Goal: Task Accomplishment & Management: Manage account settings

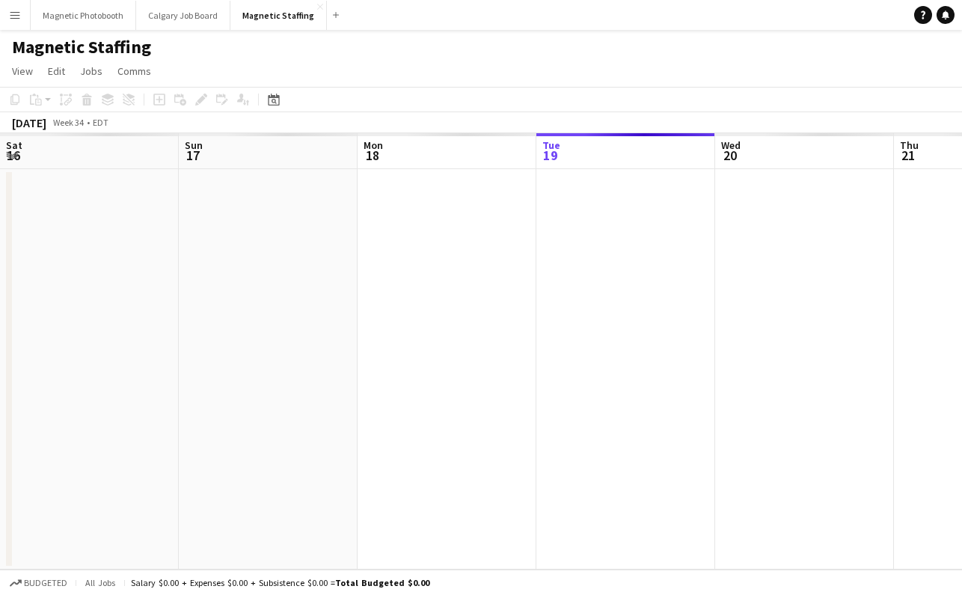
scroll to position [0, 358]
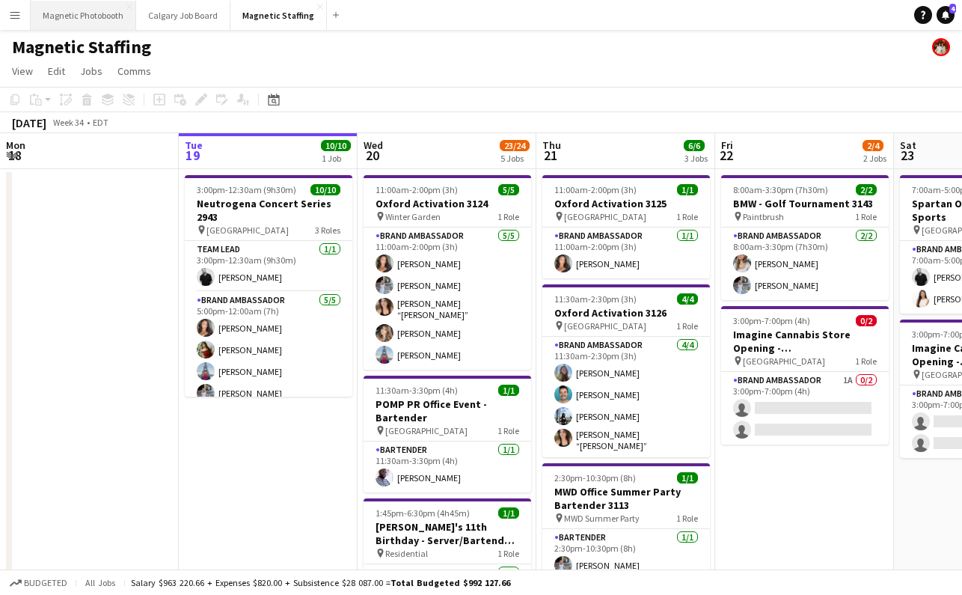
click at [113, 16] on button "Magnetic Photobooth Close" at bounding box center [84, 15] width 106 height 29
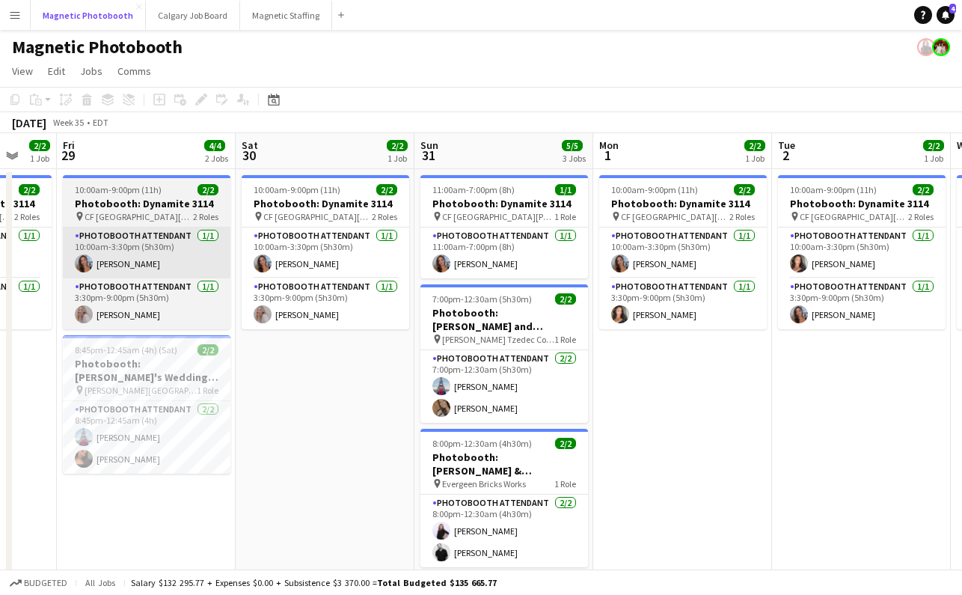
scroll to position [0, 523]
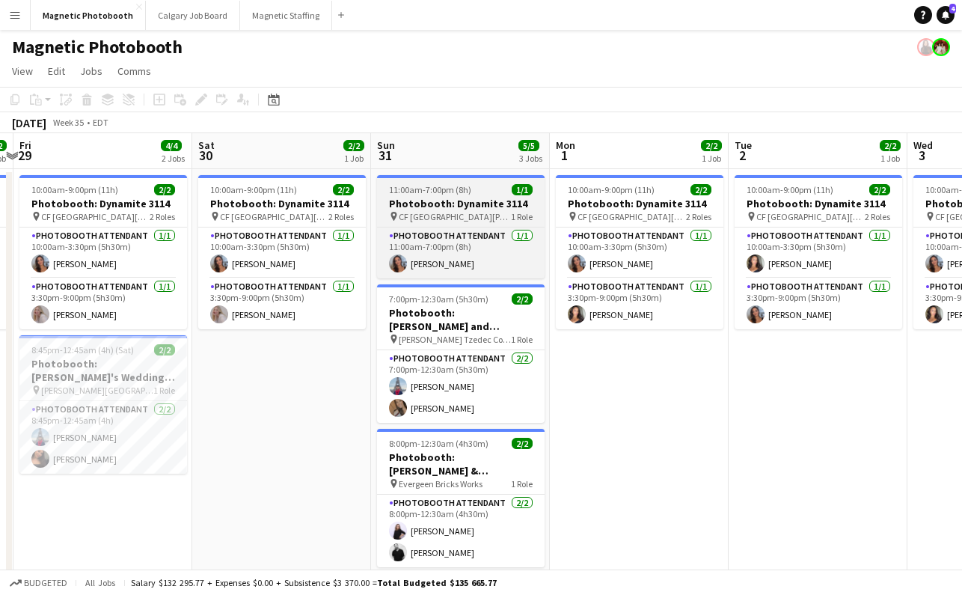
click at [456, 199] on h3 "Photobooth: Dynamite 3114" at bounding box center [461, 203] width 168 height 13
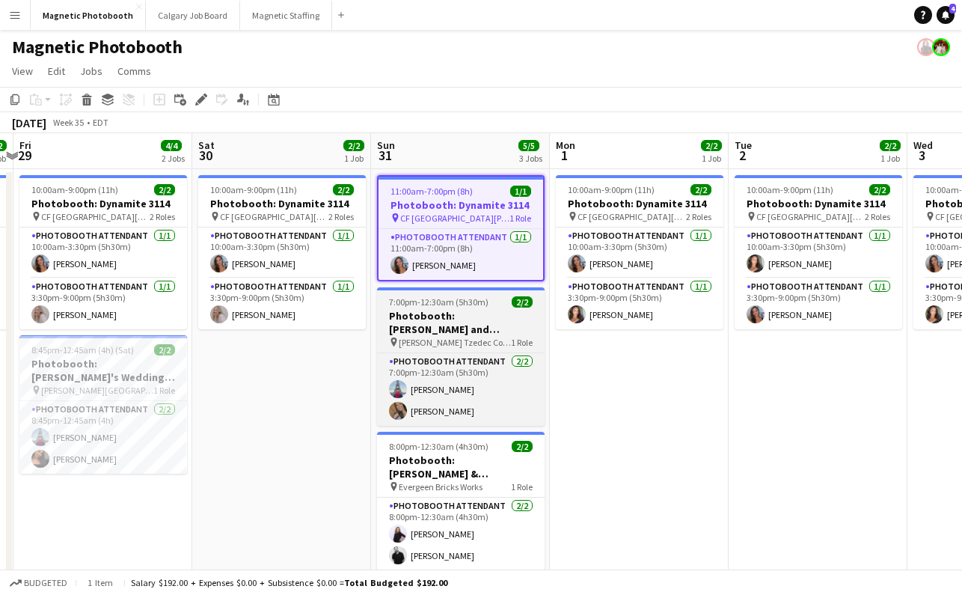
click at [415, 307] on span "7:00pm-12:30am (5h30m) (Mon)" at bounding box center [450, 301] width 123 height 11
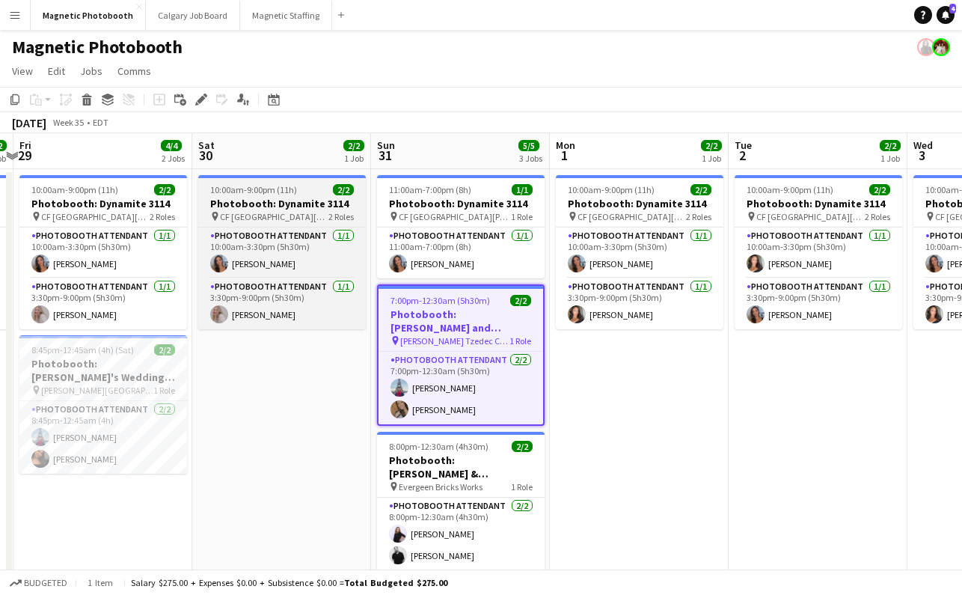
click at [290, 201] on h3 "Photobooth: Dynamite 3114" at bounding box center [282, 203] width 168 height 13
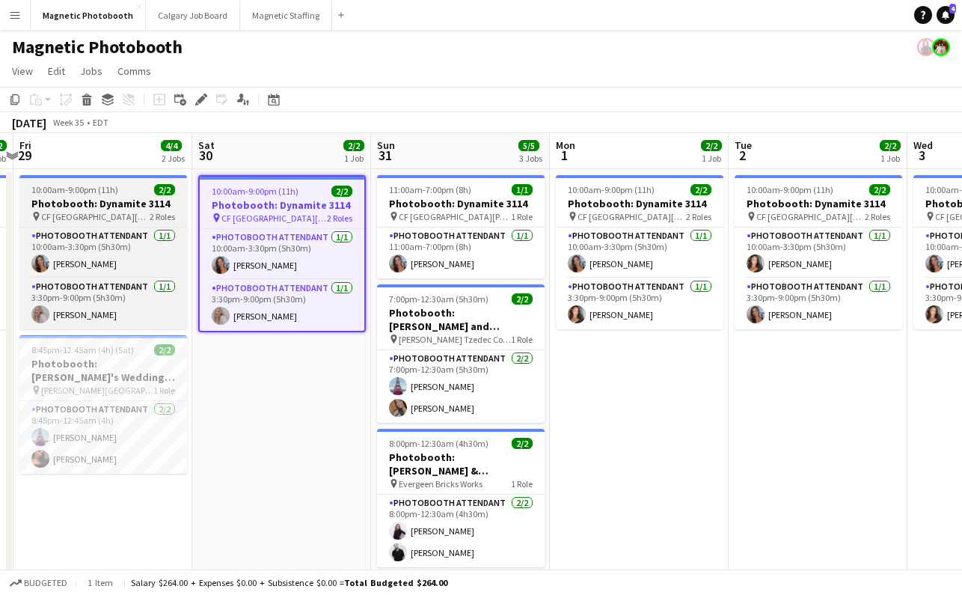
click at [101, 186] on span "10:00am-9:00pm (11h)" at bounding box center [74, 189] width 87 height 11
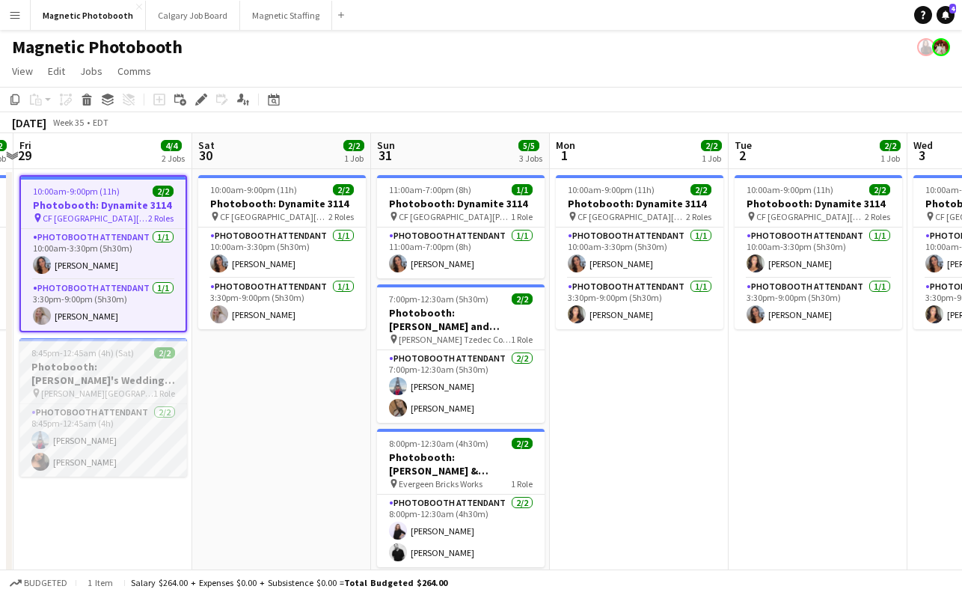
click at [104, 361] on h3 "Photobooth: [PERSON_NAME]'s Wedding (3134)" at bounding box center [103, 373] width 168 height 27
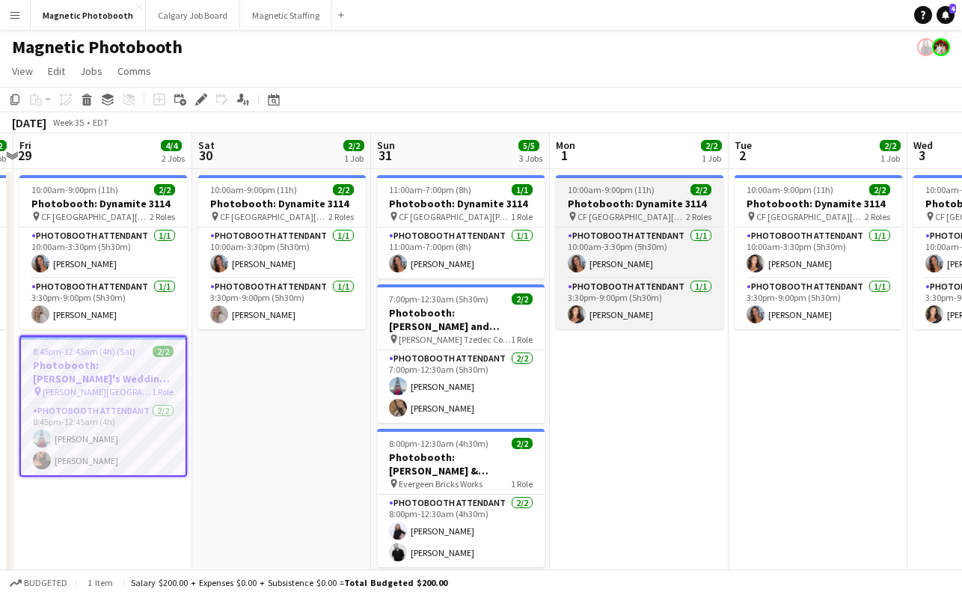
click at [590, 196] on app-job-card "10:00am-9:00pm (11h) 2/2 Photobooth: Dynamite 3114 pin [GEOGRAPHIC_DATA][PERSON…" at bounding box center [640, 252] width 168 height 154
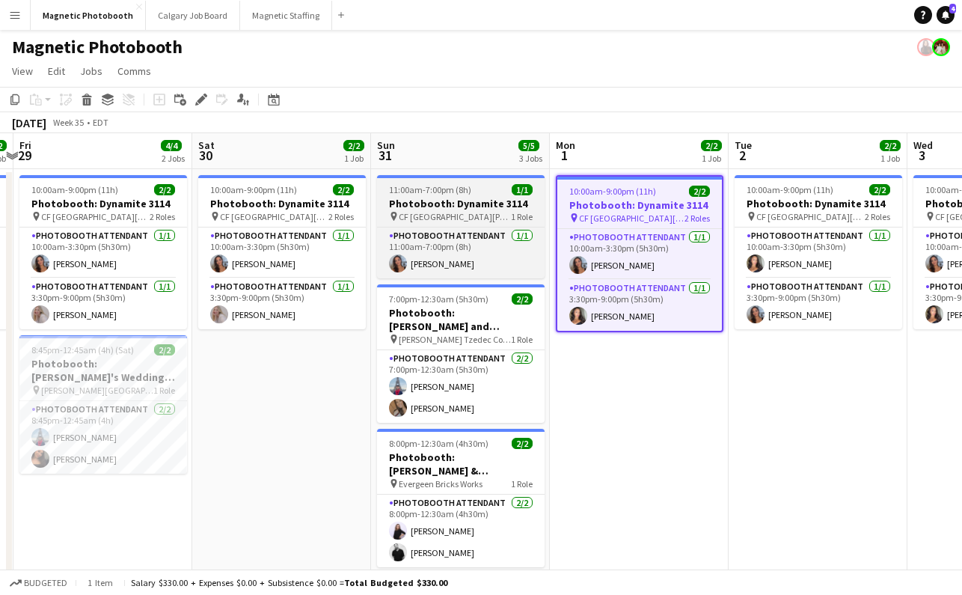
click at [483, 189] on div "11:00am-7:00pm (8h) 1/1" at bounding box center [461, 189] width 168 height 11
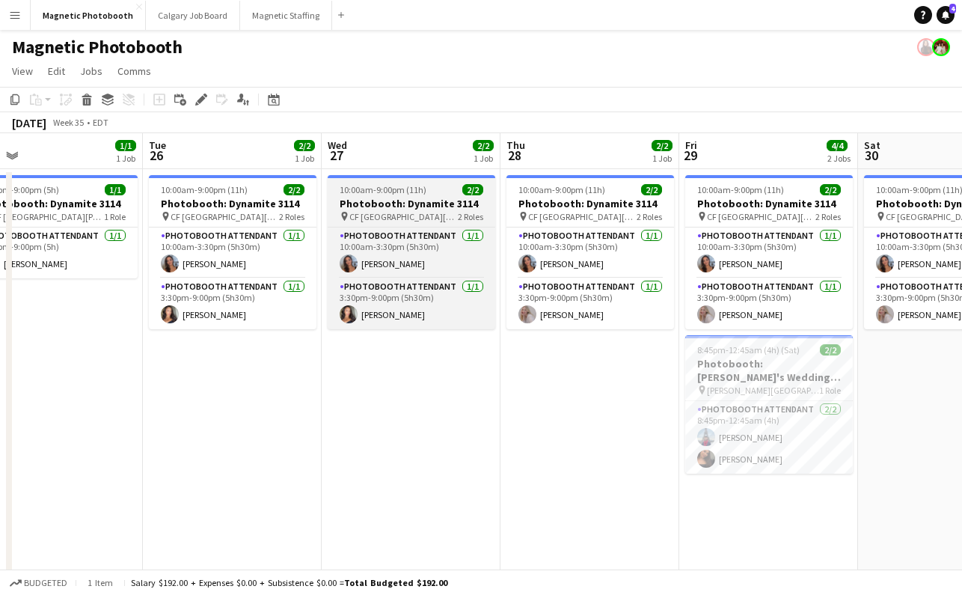
scroll to position [0, 362]
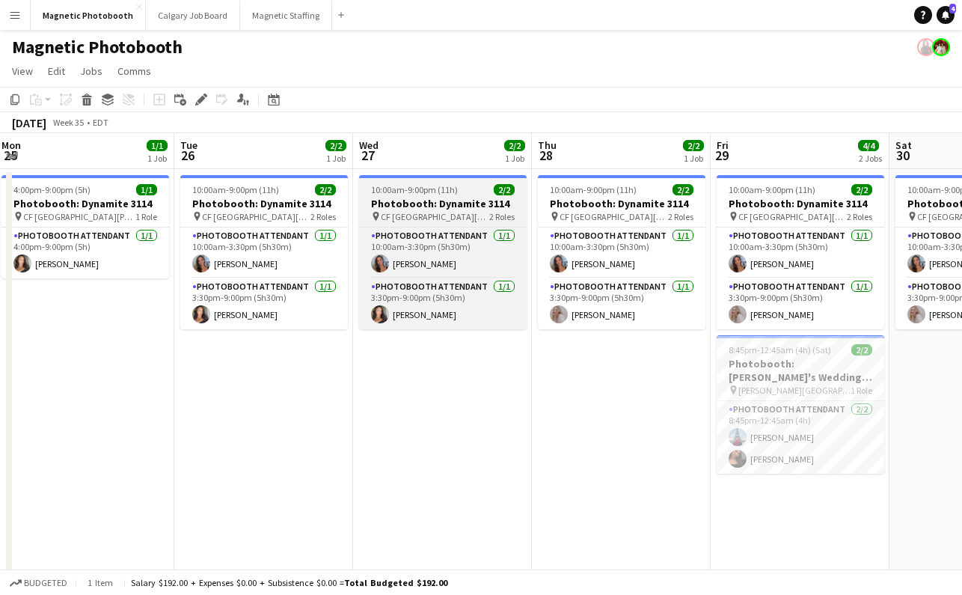
click at [417, 189] on span "10:00am-9:00pm (11h)" at bounding box center [414, 189] width 87 height 11
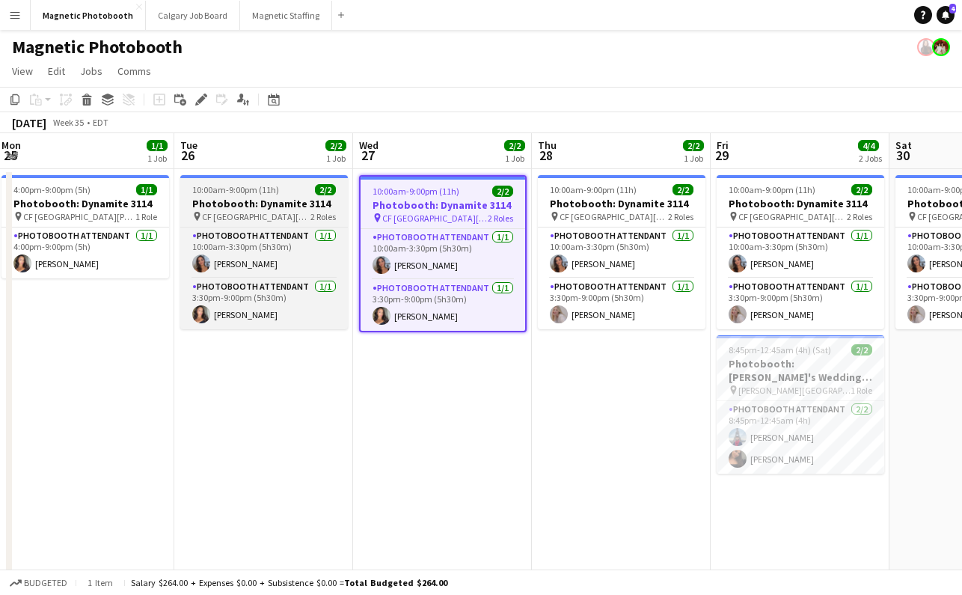
click at [252, 187] on span "10:00am-9:00pm (11h)" at bounding box center [235, 189] width 87 height 11
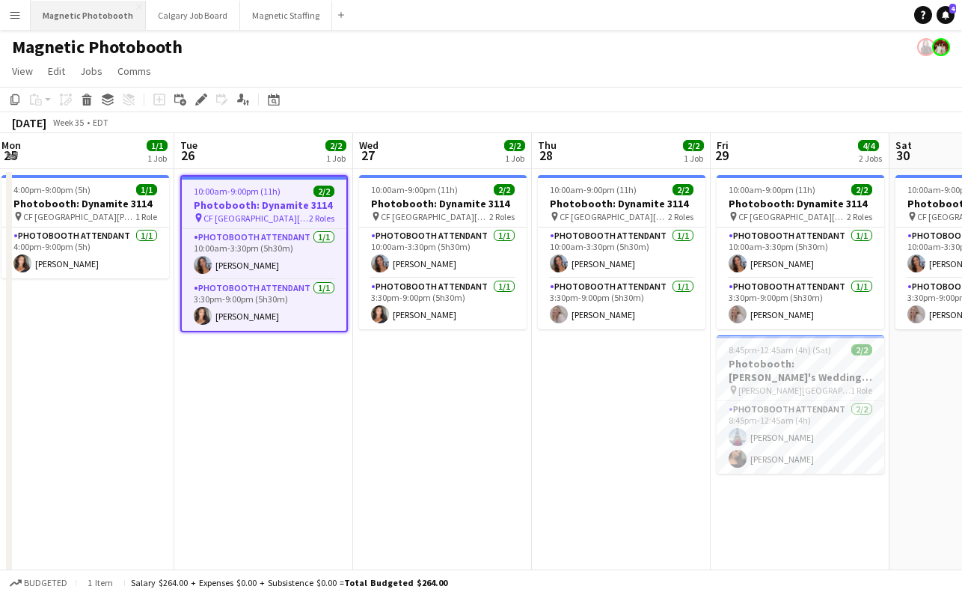
click at [65, 20] on button "Magnetic Photobooth Close" at bounding box center [88, 15] width 115 height 29
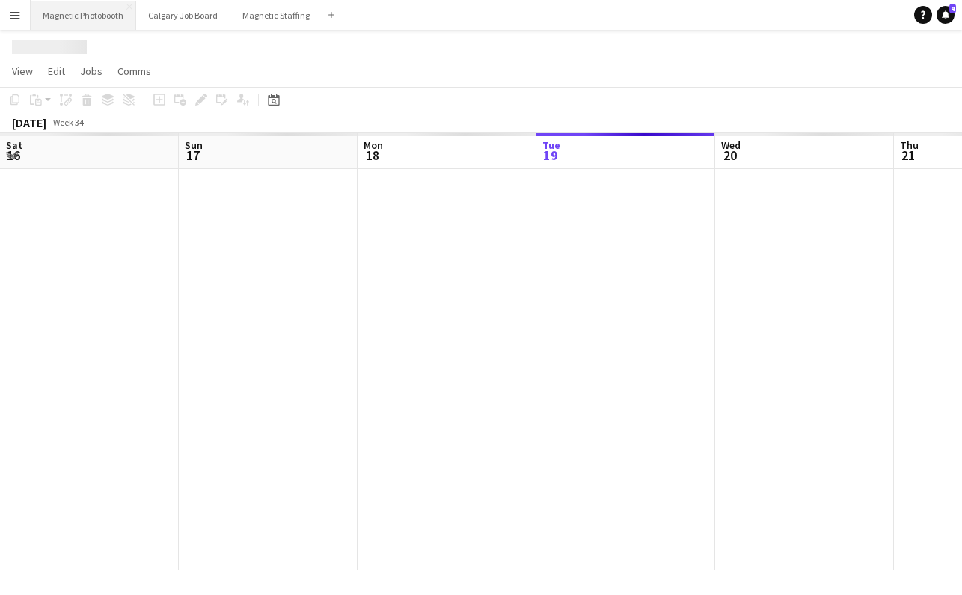
scroll to position [0, 358]
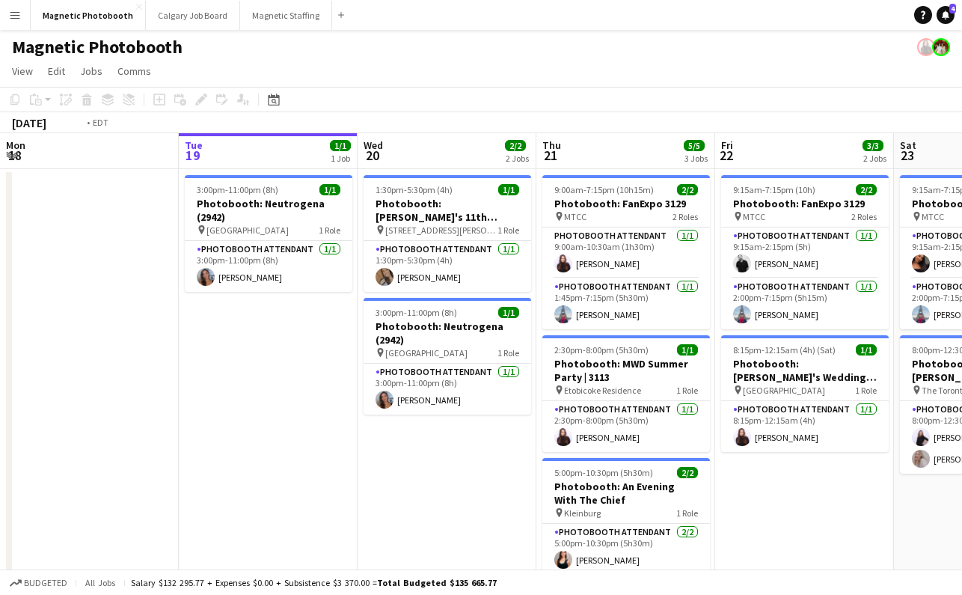
click at [109, 219] on app-date-cell at bounding box center [89, 431] width 179 height 525
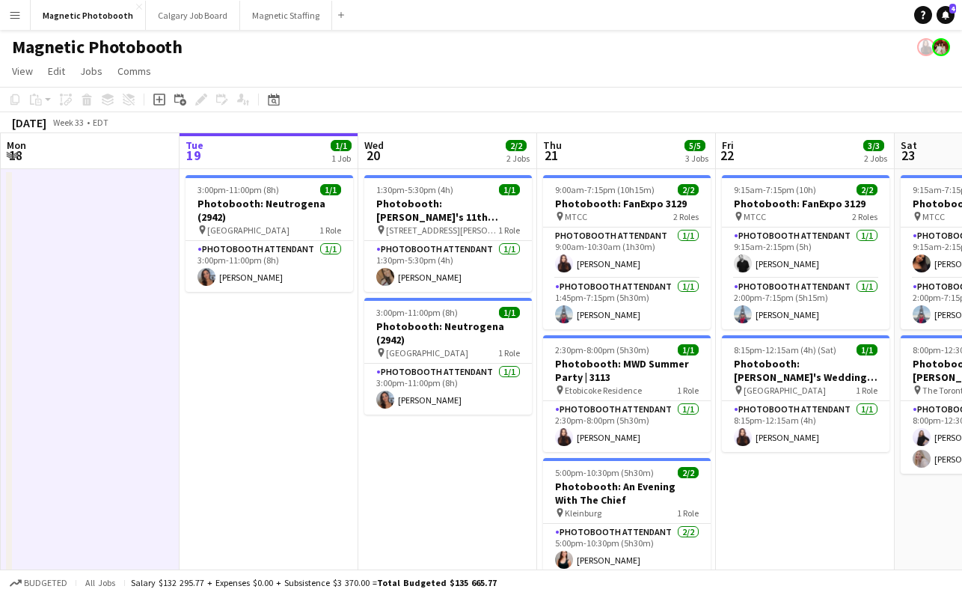
click at [227, 338] on app-date-cell "3:00pm-11:00pm (8h) 1/1 Photobooth: Neutrogena (2942) pin Scotiabank Arena 1 Ro…" at bounding box center [269, 431] width 179 height 525
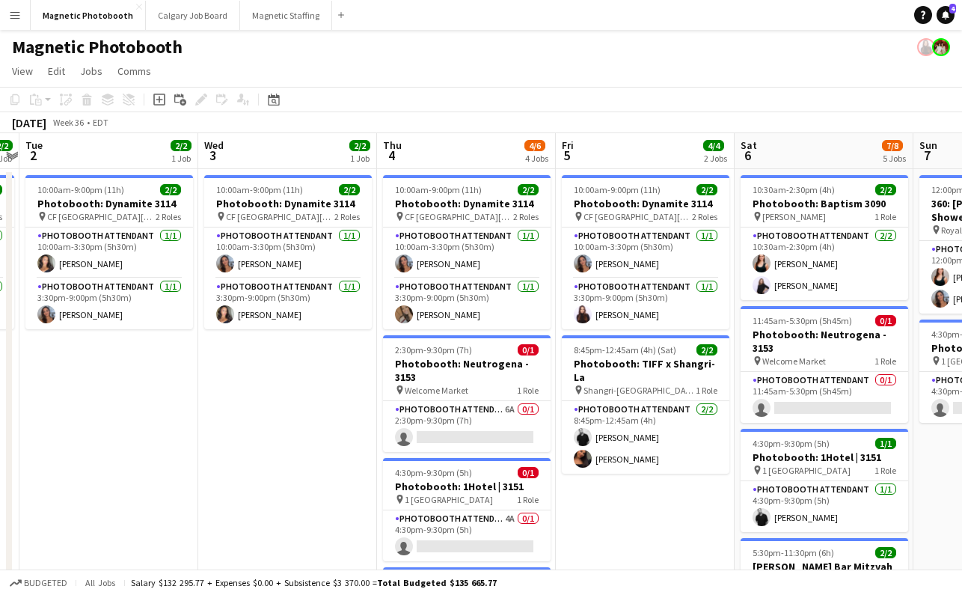
scroll to position [0, 371]
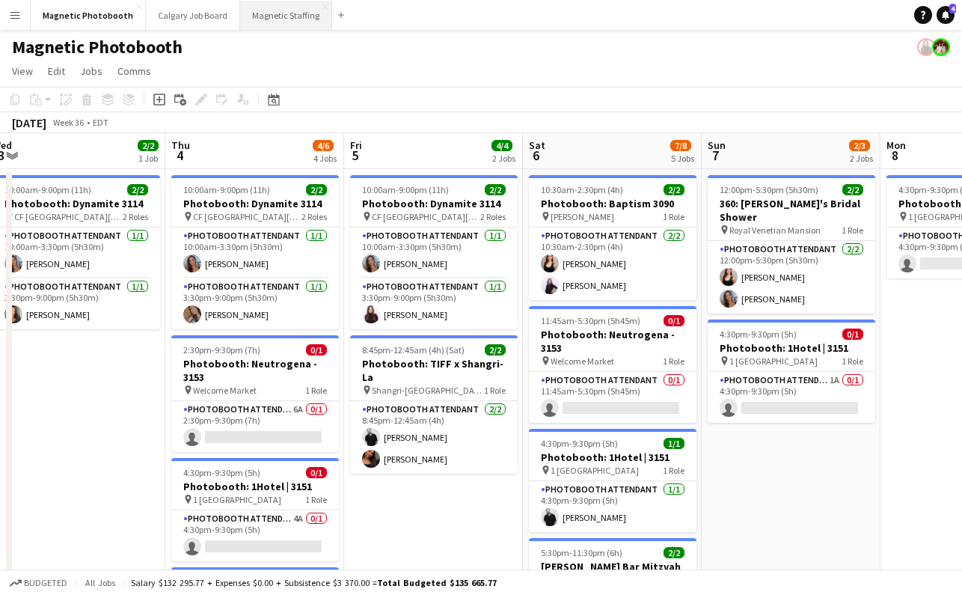
click at [264, 13] on button "Magnetic Staffing Close" at bounding box center [286, 15] width 92 height 29
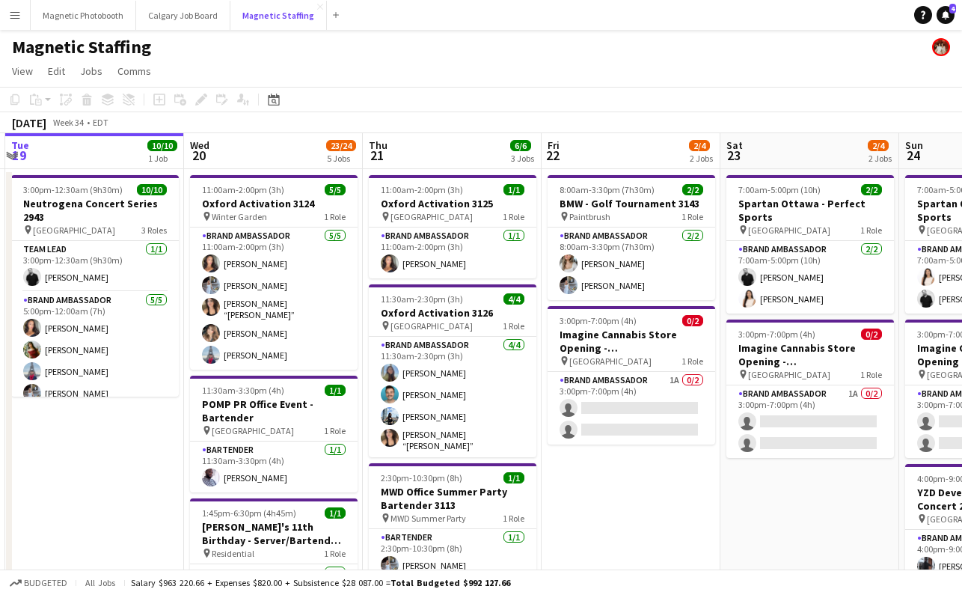
scroll to position [0, 536]
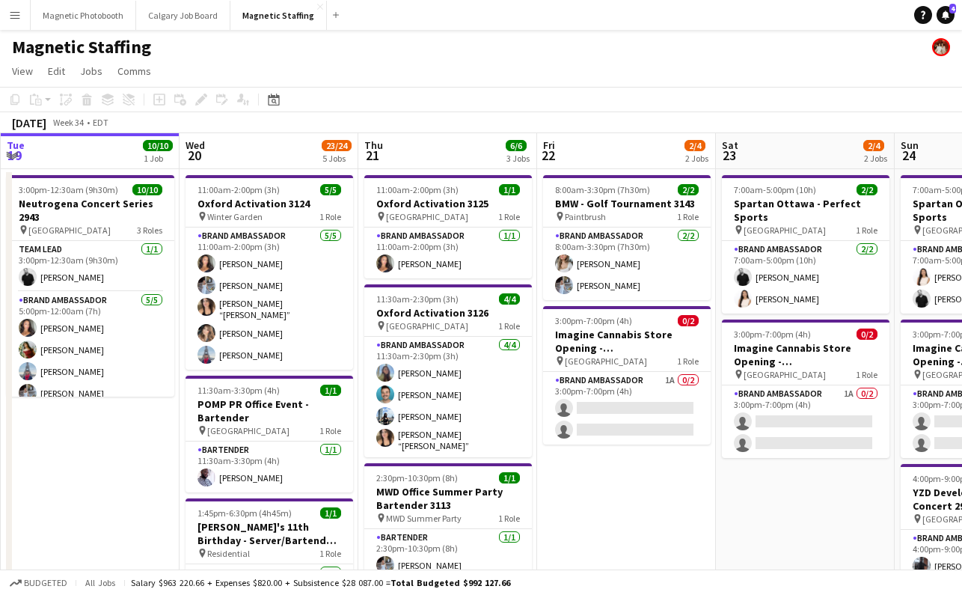
scroll to position [0, 540]
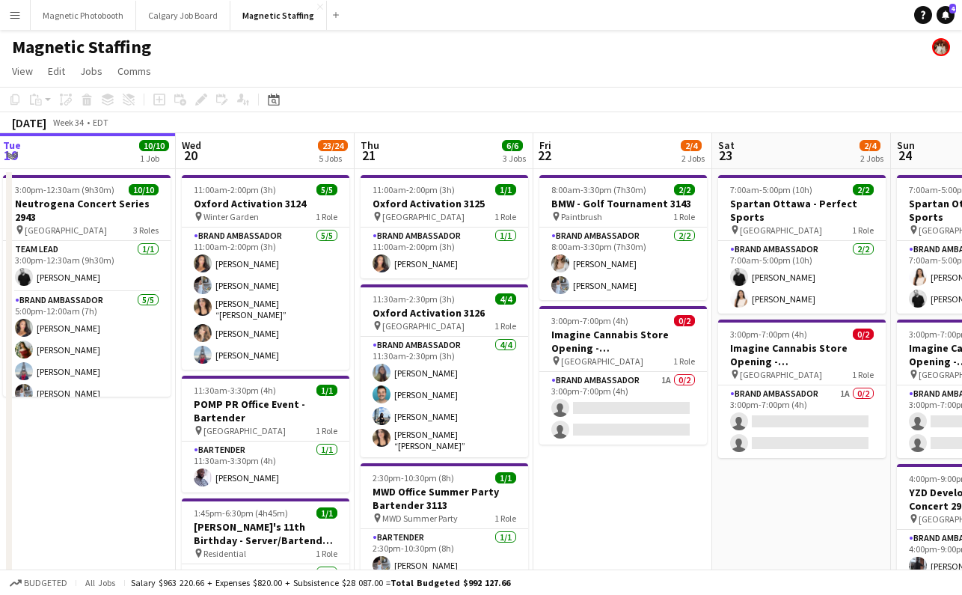
click at [281, 31] on div "Magnetic Staffing" at bounding box center [481, 44] width 962 height 28
click at [278, 19] on button "Magnetic Staffing Close" at bounding box center [278, 15] width 97 height 29
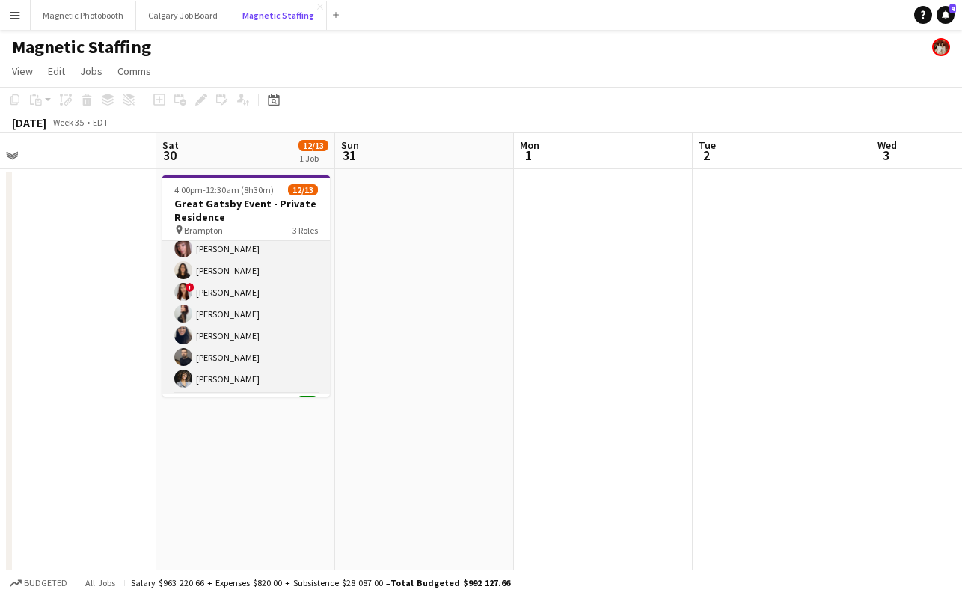
scroll to position [214, 0]
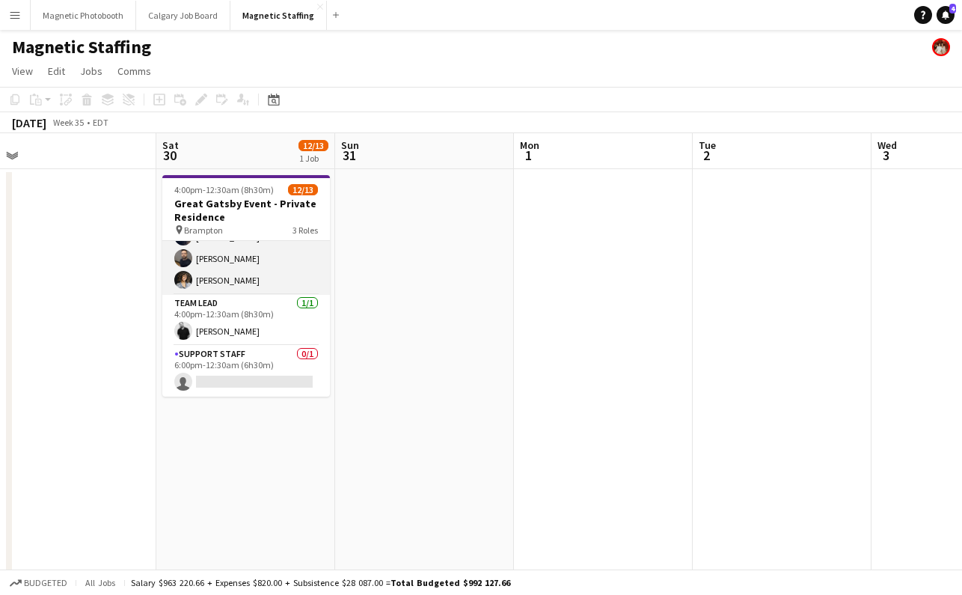
click at [219, 275] on app-card-role "Server [DATE] 4:00pm-12:30am (8h30m) [PERSON_NAME] [PERSON_NAME] [PERSON_NAME] …" at bounding box center [246, 161] width 168 height 268
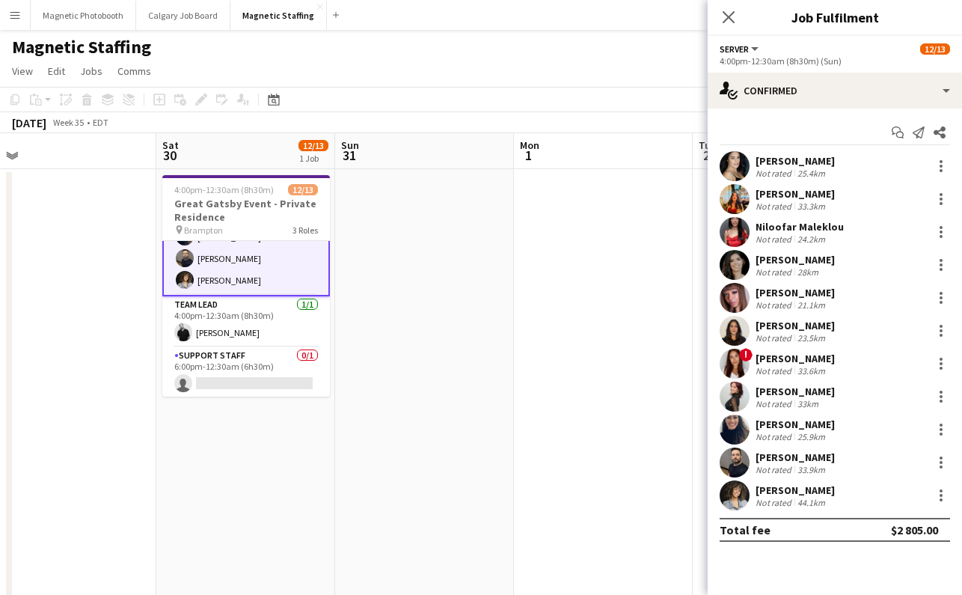
click at [775, 505] on div "Not rated" at bounding box center [775, 502] width 39 height 11
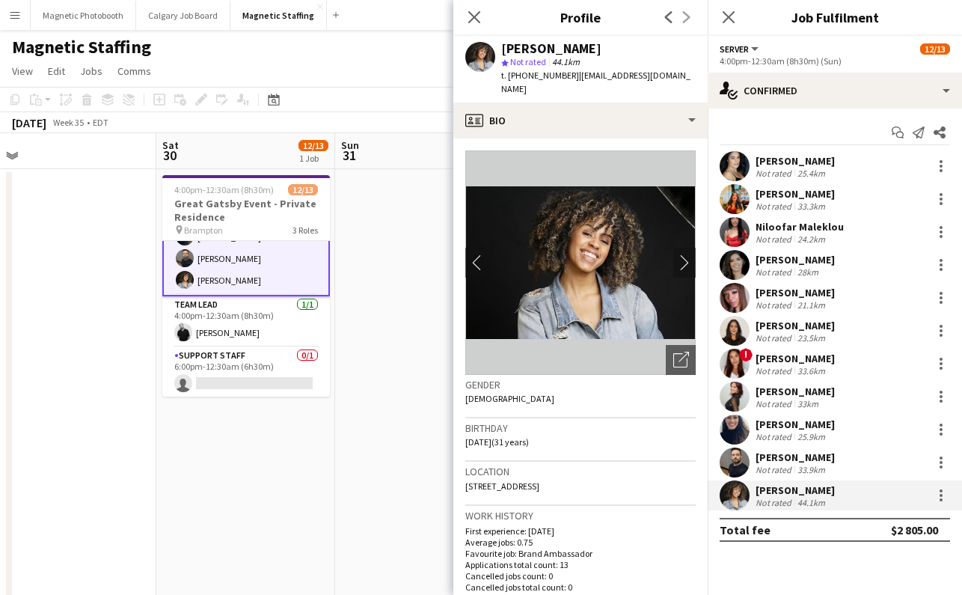
click at [782, 460] on div "[PERSON_NAME]" at bounding box center [795, 457] width 79 height 13
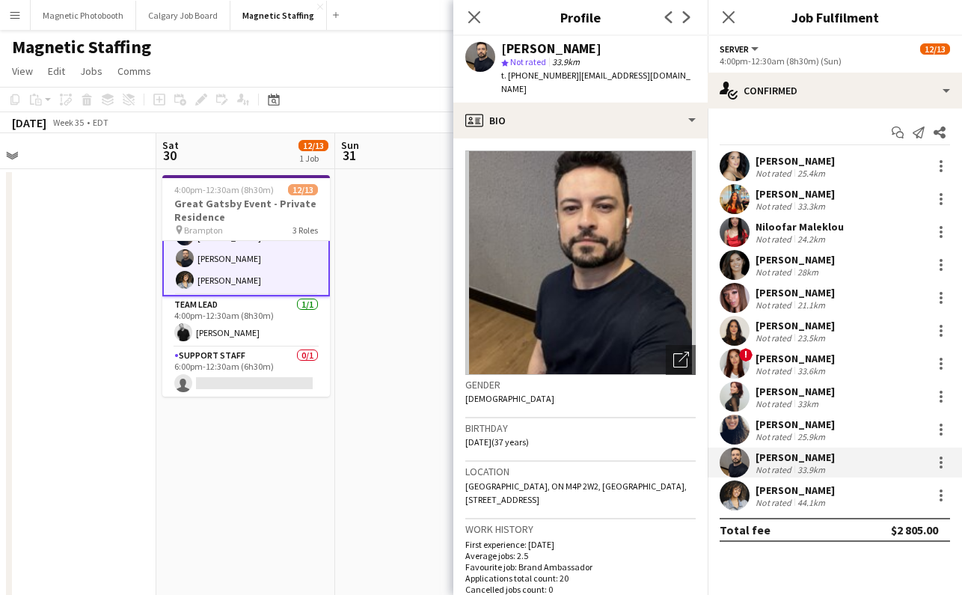
click at [798, 432] on div "25.9km" at bounding box center [812, 436] width 34 height 11
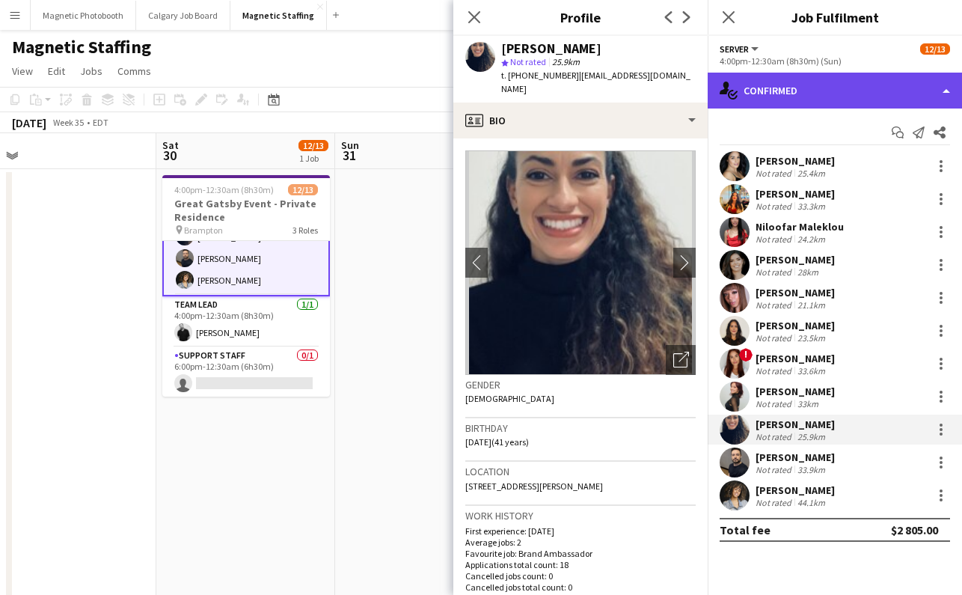
click at [754, 91] on div "single-neutral-actions-check-2 Confirmed" at bounding box center [835, 91] width 254 height 36
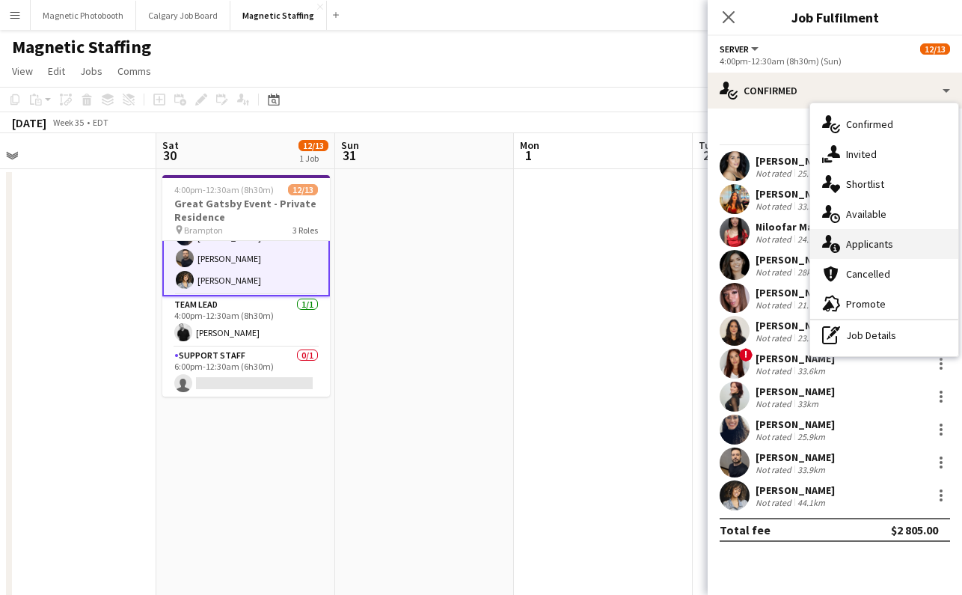
click at [855, 251] on div "single-neutral-actions-information Applicants" at bounding box center [884, 244] width 148 height 30
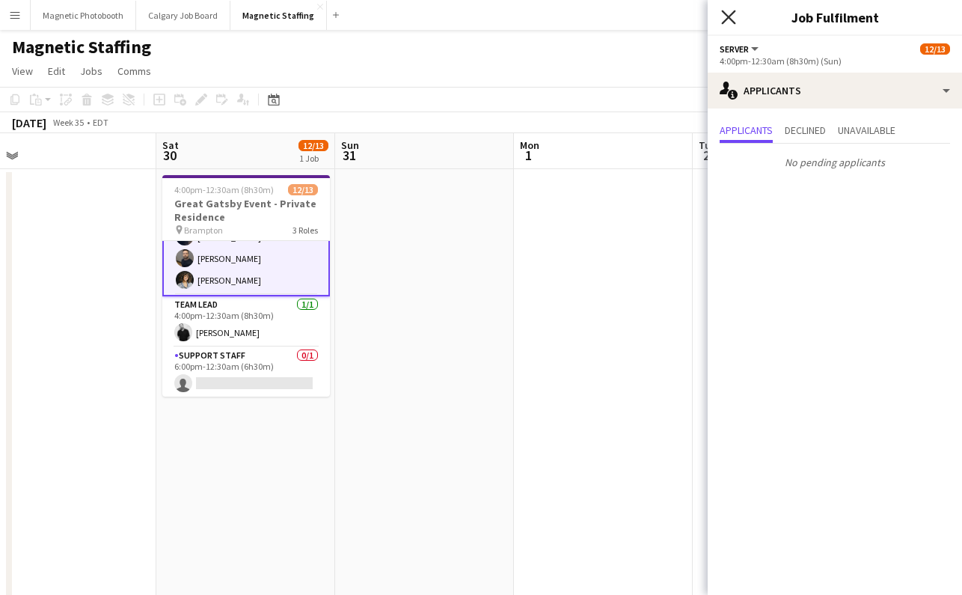
click at [734, 16] on icon "Close pop-in" at bounding box center [728, 17] width 14 height 14
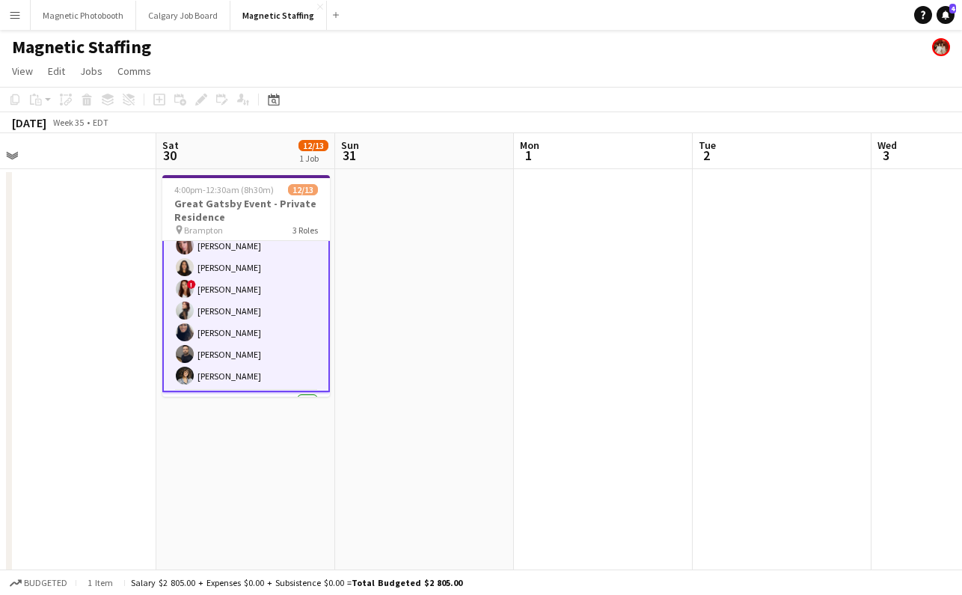
scroll to position [0, 0]
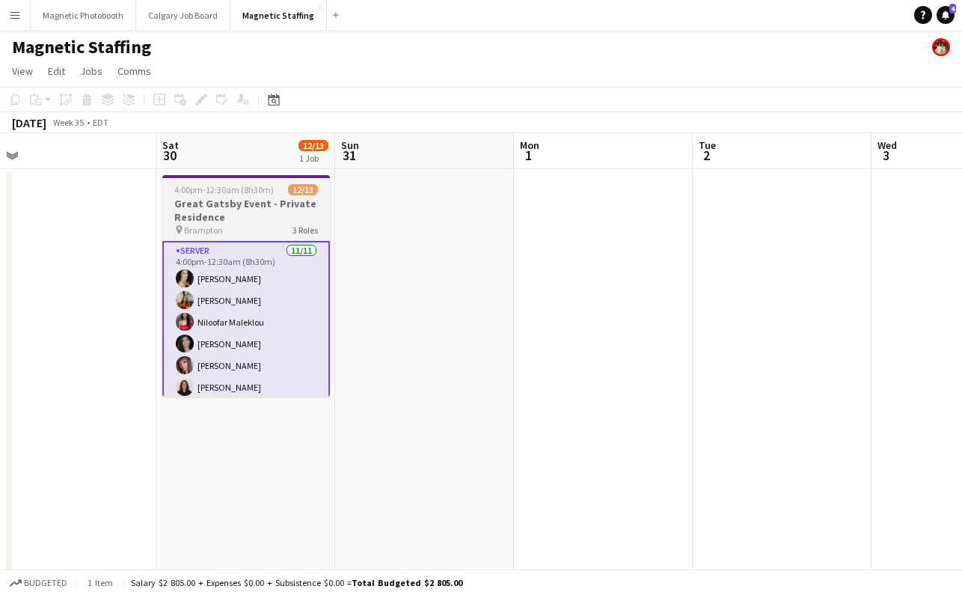
click at [265, 207] on h3 "Great Gatsby Event - Private Residence" at bounding box center [246, 210] width 168 height 27
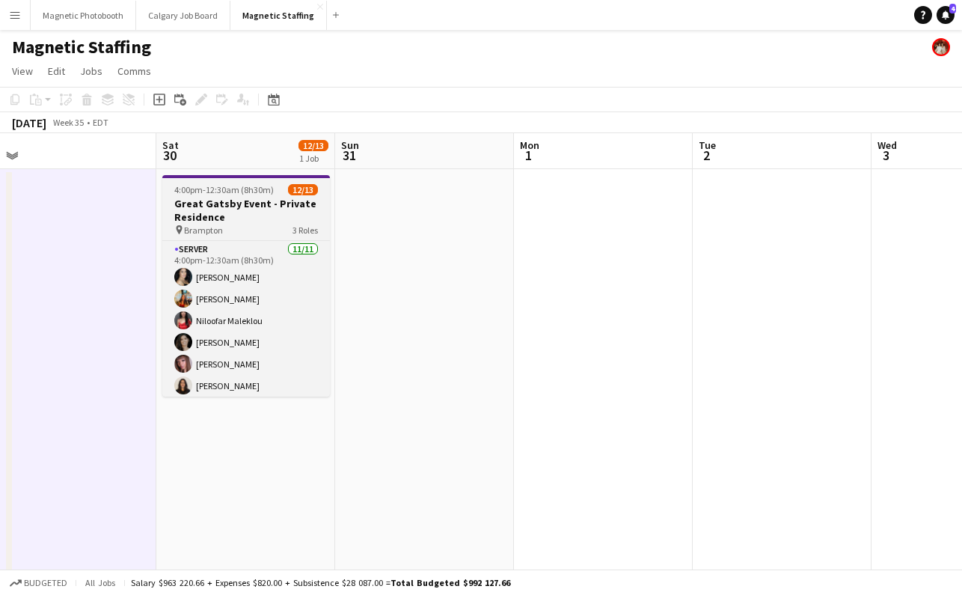
click at [251, 207] on h3 "Great Gatsby Event - Private Residence" at bounding box center [246, 210] width 168 height 27
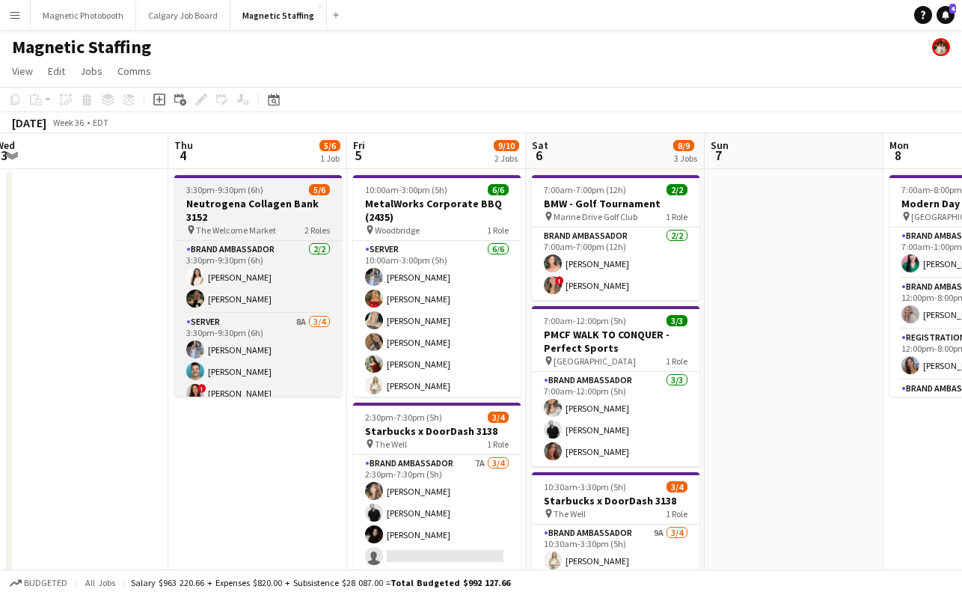
scroll to position [33, 0]
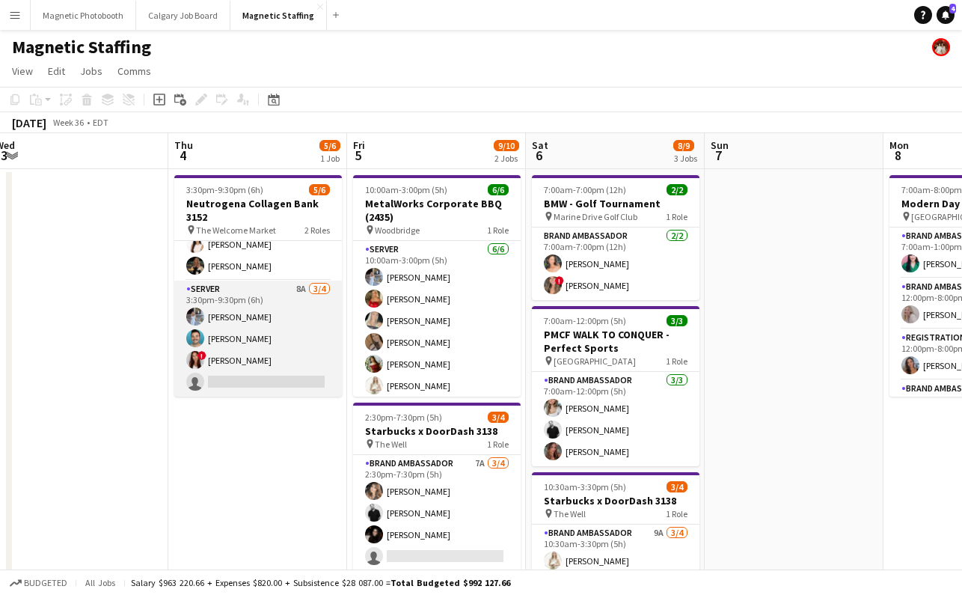
click at [229, 377] on app-card-role "Server 8A [DATE] 3:30pm-9:30pm (6h) [PERSON_NAME] [PERSON_NAME] ! [PERSON_NAME]…" at bounding box center [258, 339] width 168 height 116
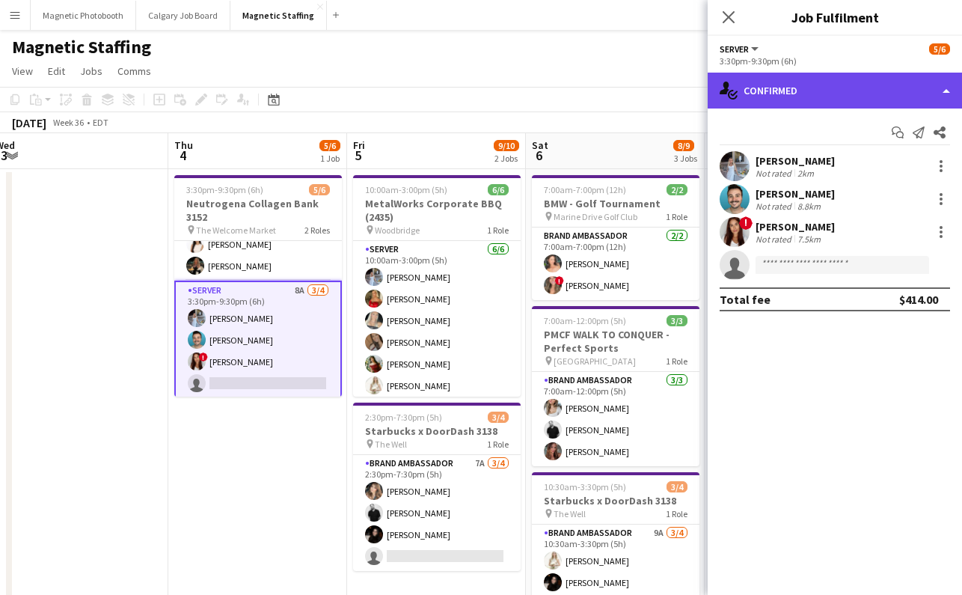
click at [789, 89] on div "single-neutral-actions-check-2 Confirmed" at bounding box center [835, 91] width 254 height 36
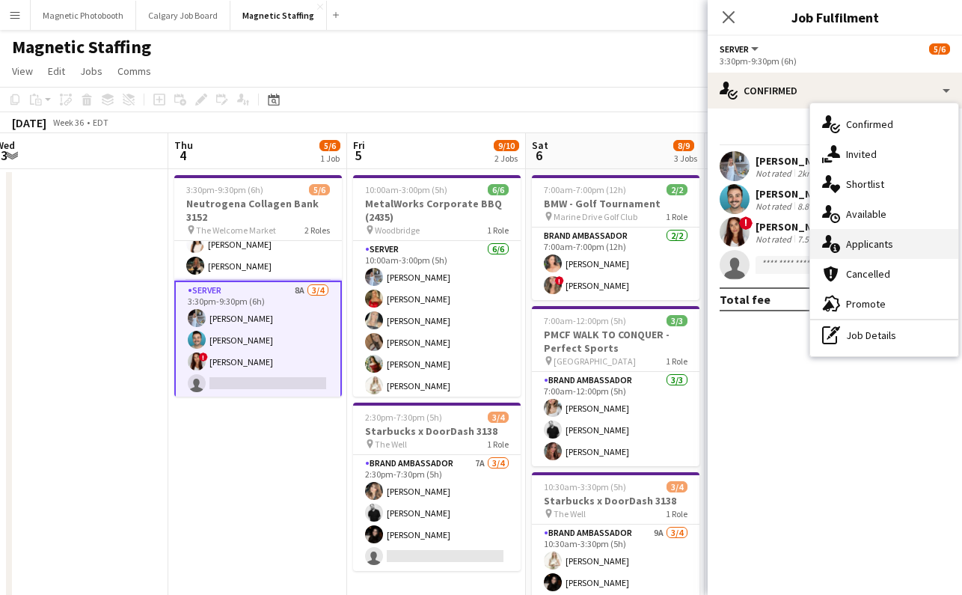
click at [872, 233] on div "single-neutral-actions-information Applicants" at bounding box center [884, 244] width 148 height 30
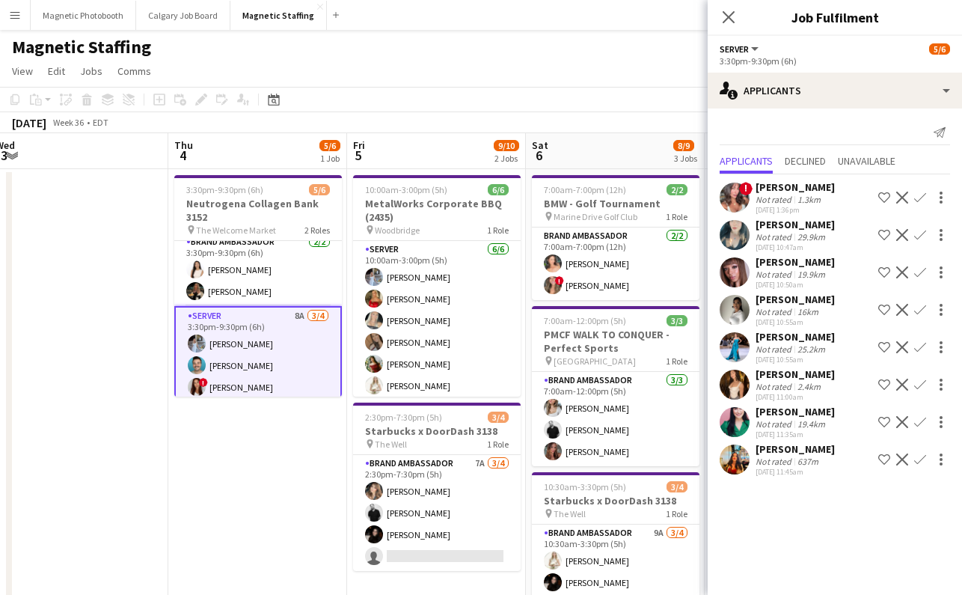
scroll to position [0, 0]
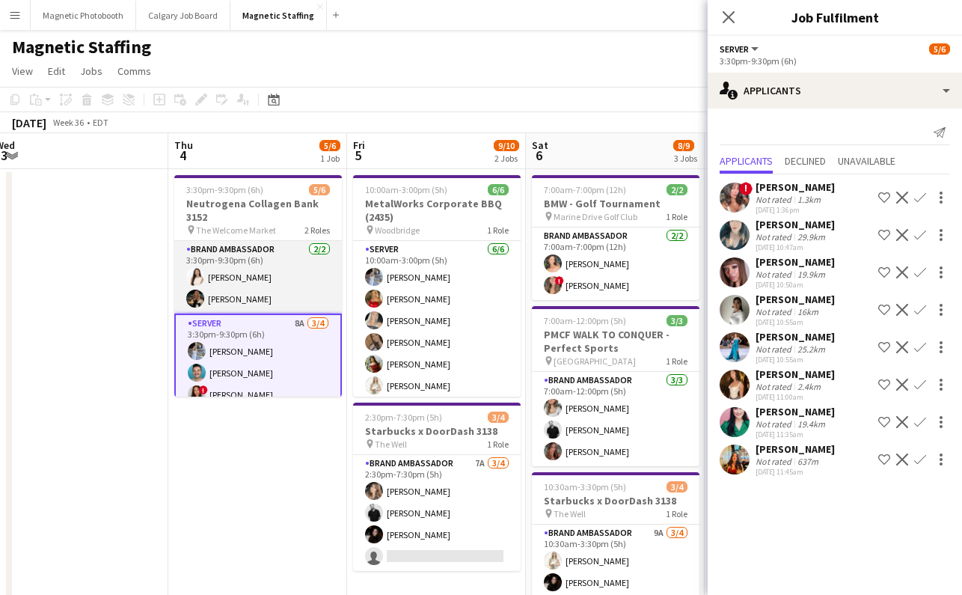
click at [268, 272] on app-card-role "Brand Ambassador [DATE] 3:30pm-9:30pm (6h) [PERSON_NAME] [PERSON_NAME] Fratton" at bounding box center [258, 277] width 168 height 73
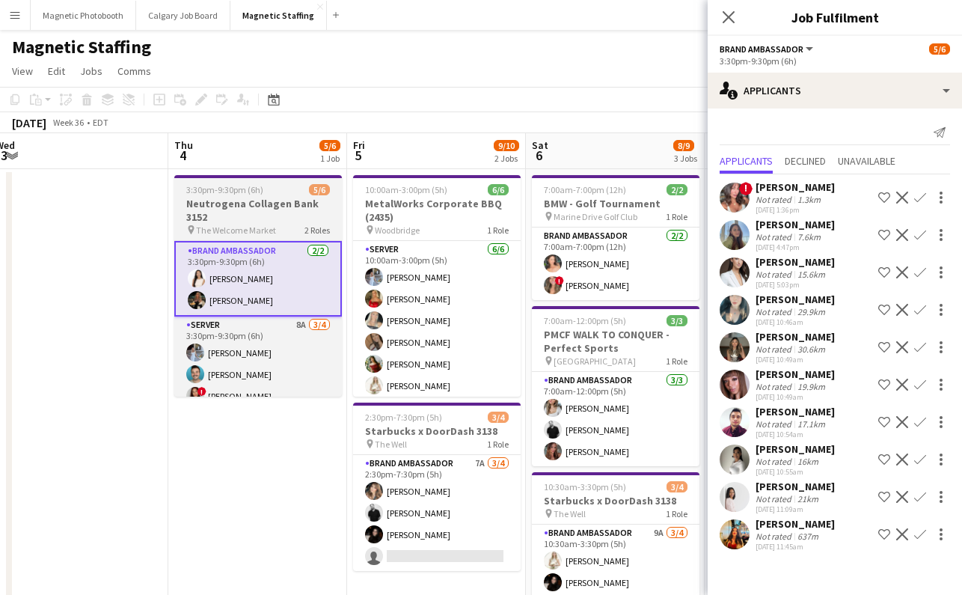
click at [292, 209] on h3 "Neutrogena Collagen Bank 3152" at bounding box center [258, 210] width 168 height 27
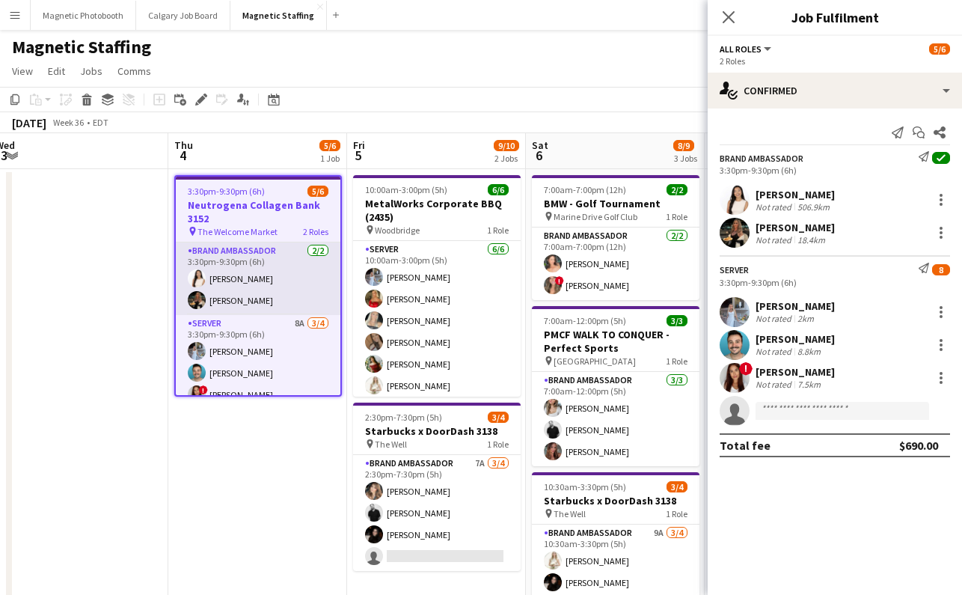
scroll to position [36, 0]
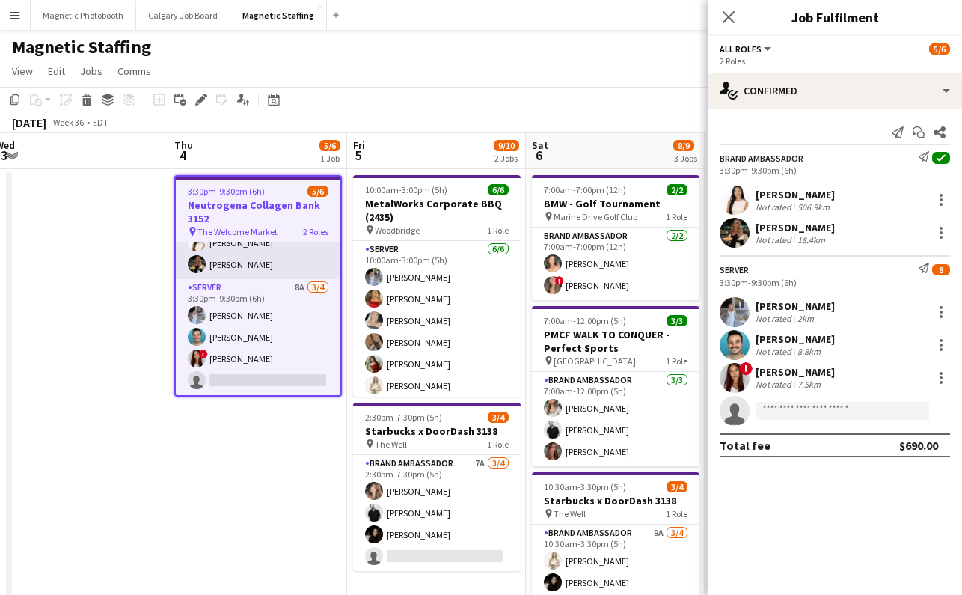
click at [245, 257] on app-card-role "Brand Ambassador [DATE] 3:30pm-9:30pm (6h) [PERSON_NAME] [PERSON_NAME] Fratton" at bounding box center [258, 243] width 165 height 73
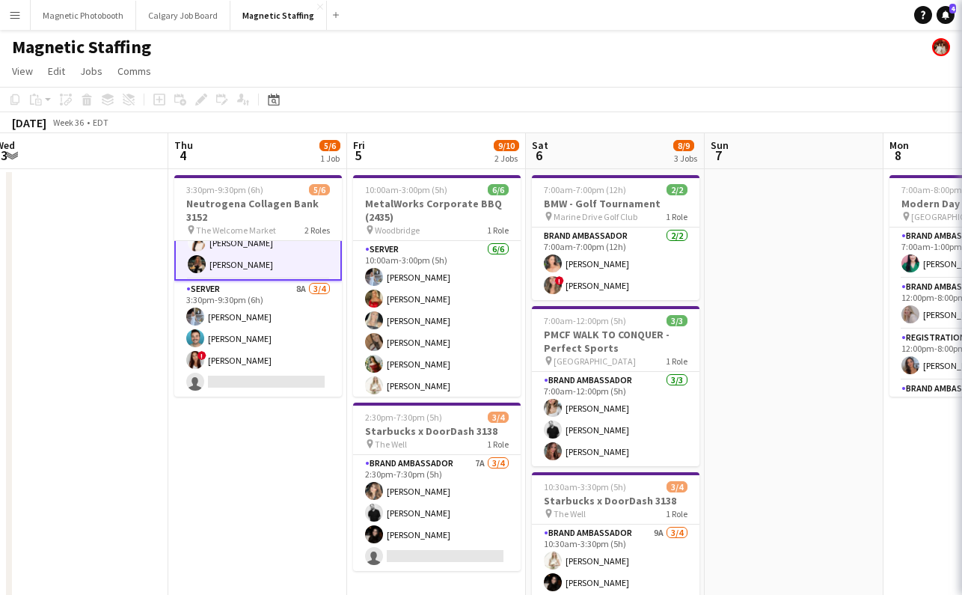
scroll to position [0, 0]
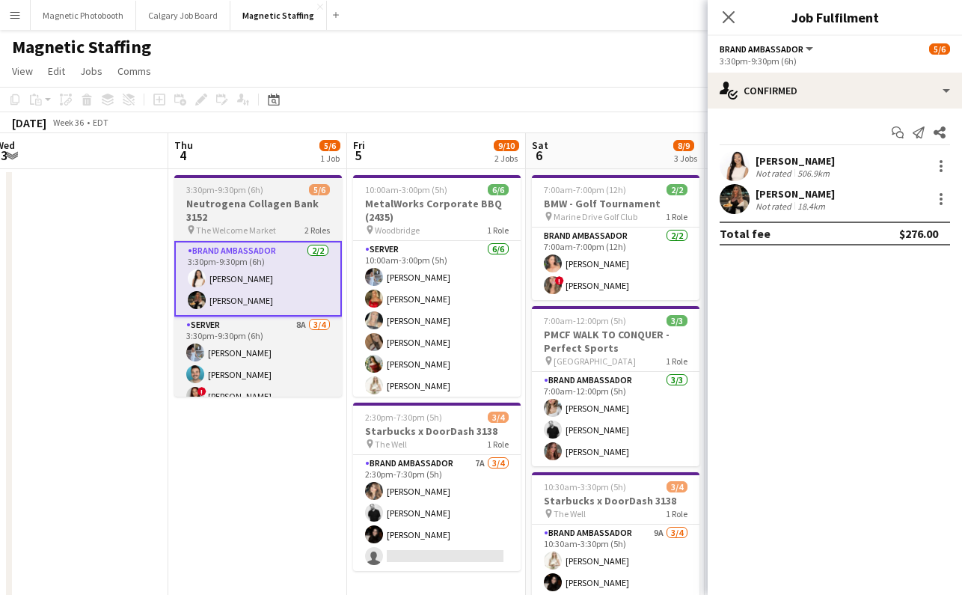
click at [254, 213] on h3 "Neutrogena Collagen Bank 3152" at bounding box center [258, 210] width 168 height 27
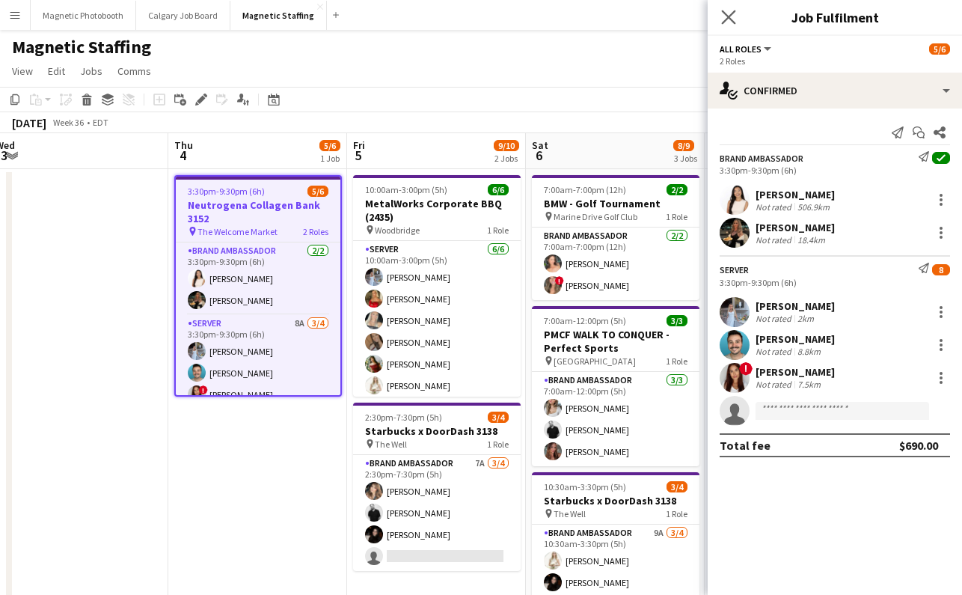
click at [724, 9] on app-icon "Close pop-in" at bounding box center [729, 18] width 22 height 22
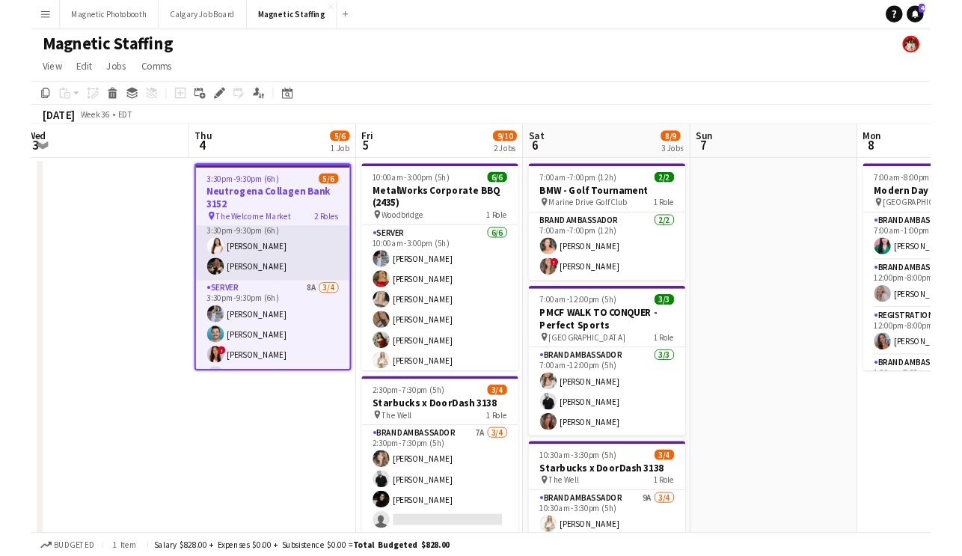
scroll to position [16, 0]
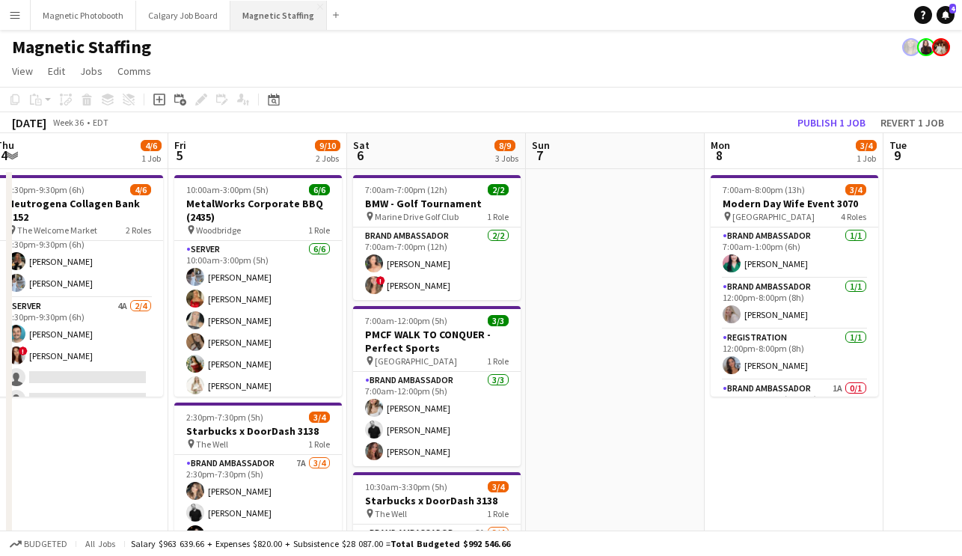
click at [282, 18] on button "Magnetic Staffing Close" at bounding box center [278, 15] width 97 height 29
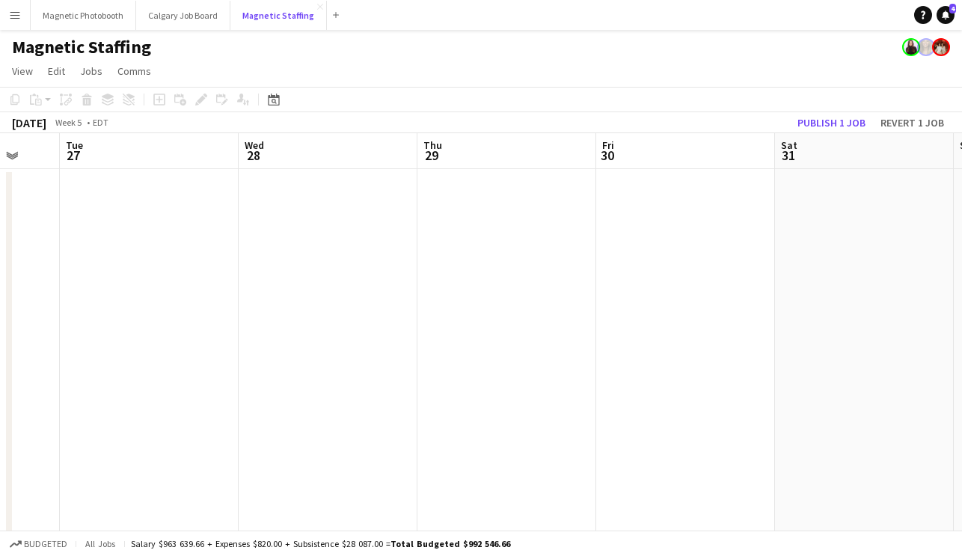
scroll to position [0, 596]
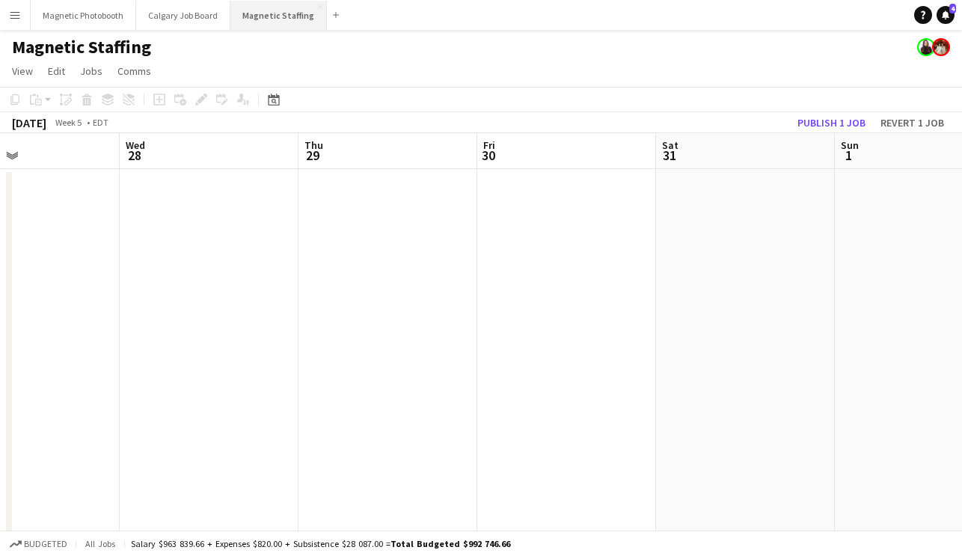
click at [265, 15] on button "Magnetic Staffing Close" at bounding box center [278, 15] width 97 height 29
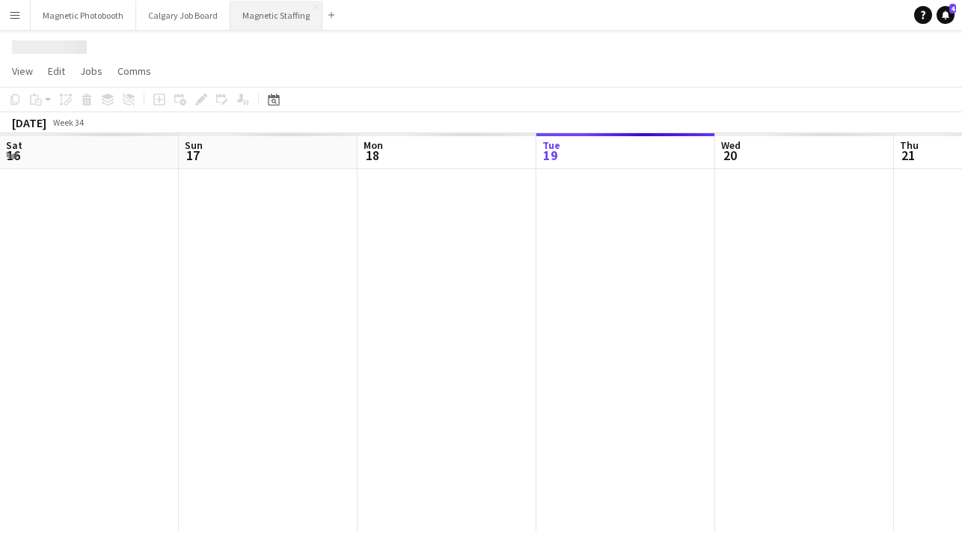
scroll to position [0, 358]
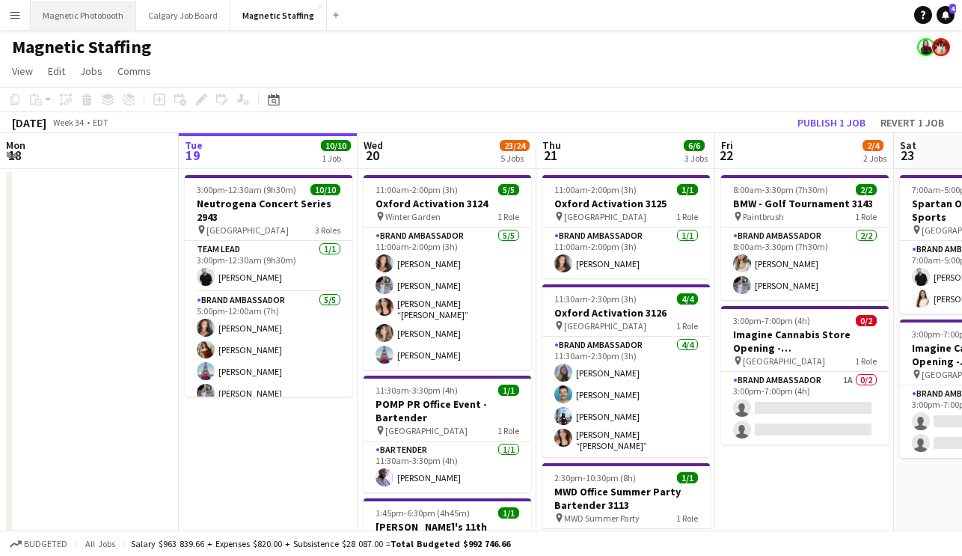
click at [88, 18] on button "Magnetic Photobooth Close" at bounding box center [84, 15] width 106 height 29
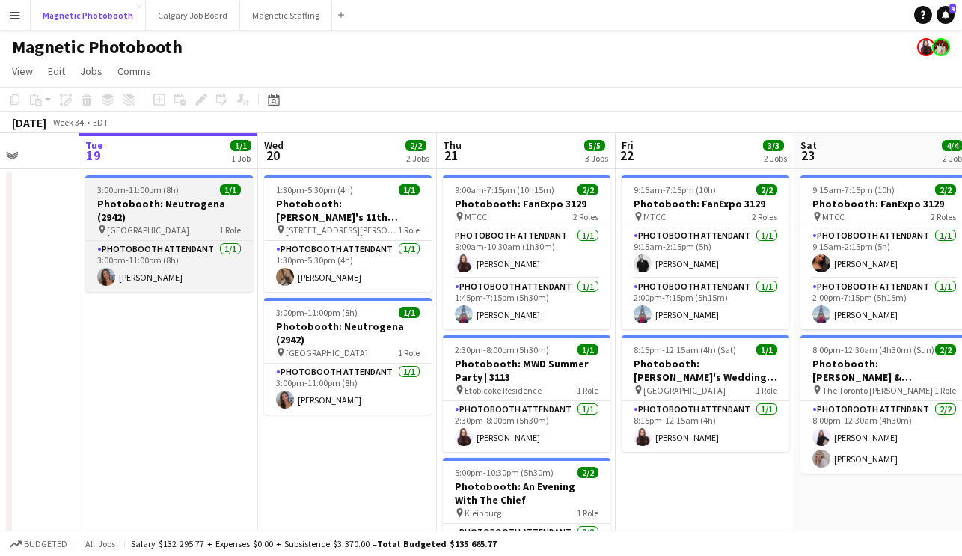
scroll to position [0, 456]
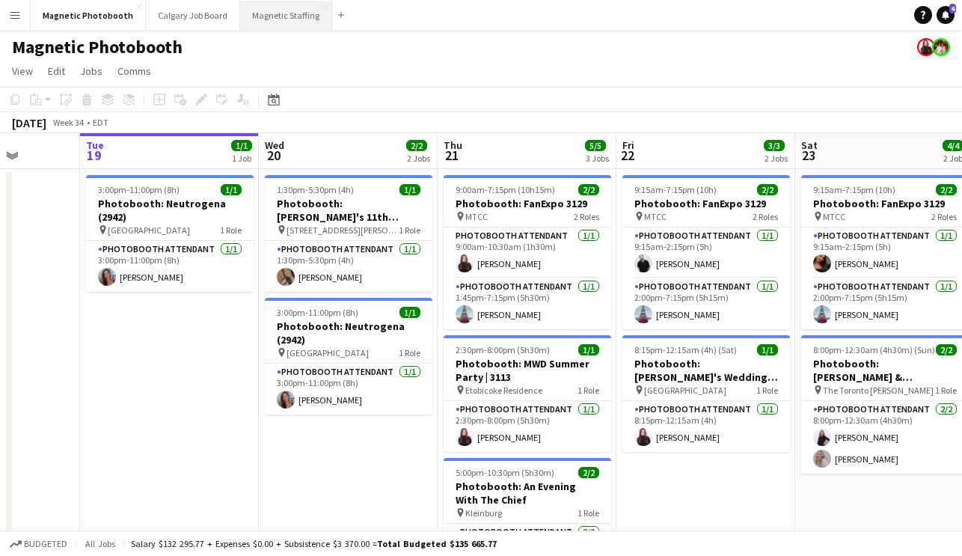
click at [264, 15] on button "Magnetic Staffing Close" at bounding box center [286, 15] width 92 height 29
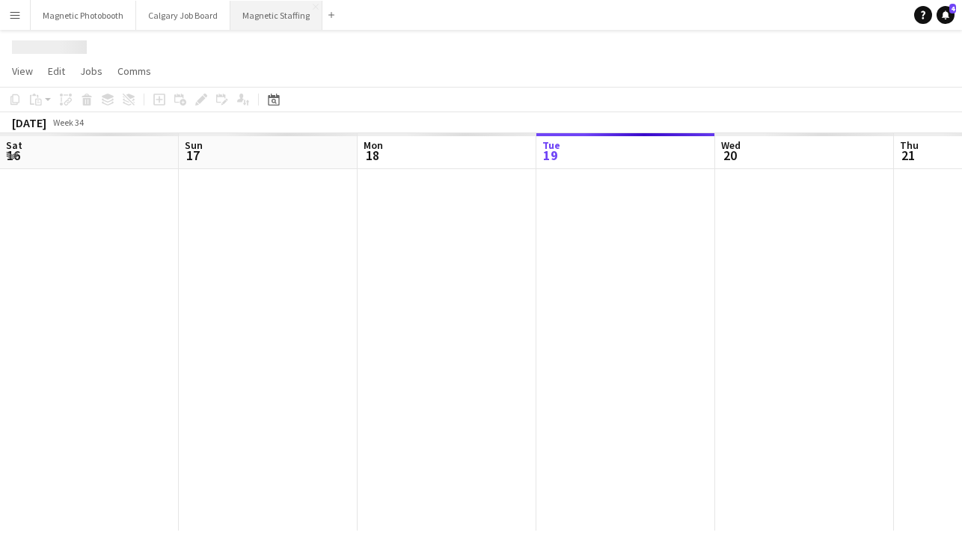
scroll to position [0, 358]
